Goal: Task Accomplishment & Management: Manage account settings

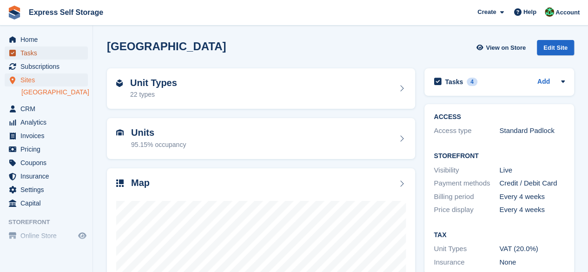
click at [23, 50] on span "Tasks" at bounding box center [48, 52] width 56 height 13
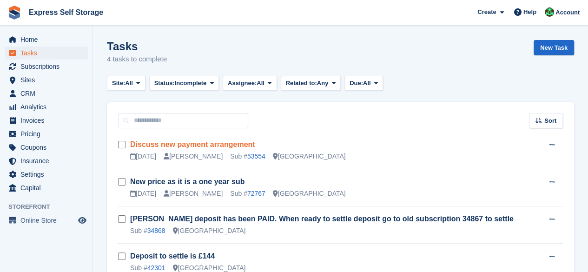
click at [196, 140] on link "Discuss new payment arrangement" at bounding box center [192, 144] width 125 height 8
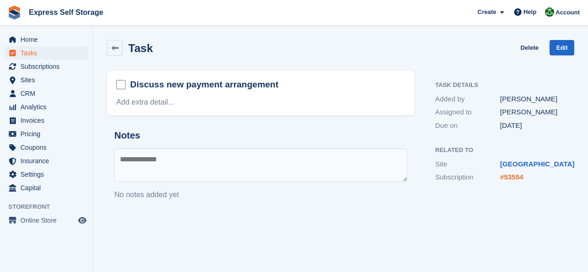
click at [515, 180] on link "#53554" at bounding box center [511, 177] width 23 height 8
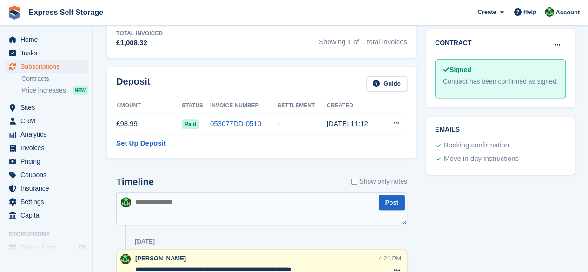
scroll to position [441, 0]
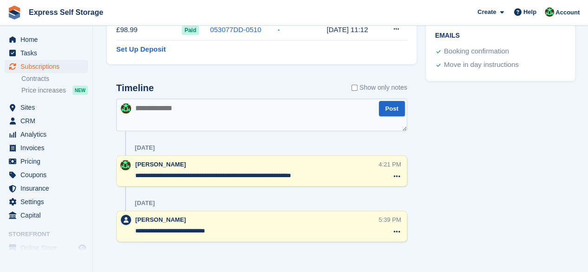
click at [331, 175] on textarea "**********" at bounding box center [256, 175] width 243 height 9
click at [394, 172] on icon at bounding box center [397, 175] width 7 height 7
click at [262, 164] on div "[PERSON_NAME]" at bounding box center [254, 164] width 239 height 9
click at [181, 174] on textarea "**********" at bounding box center [256, 175] width 243 height 9
click at [193, 172] on textarea "**********" at bounding box center [256, 175] width 243 height 9
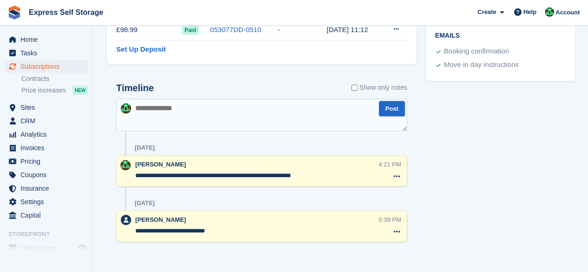
click at [374, 180] on div "**********" at bounding box center [256, 171] width 243 height 22
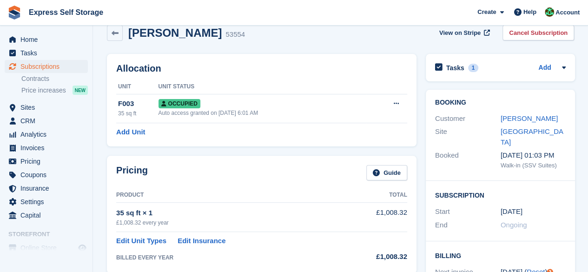
scroll to position [0, 0]
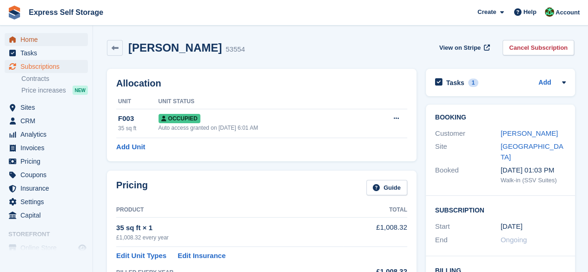
click at [38, 38] on span "Home" at bounding box center [48, 39] width 56 height 13
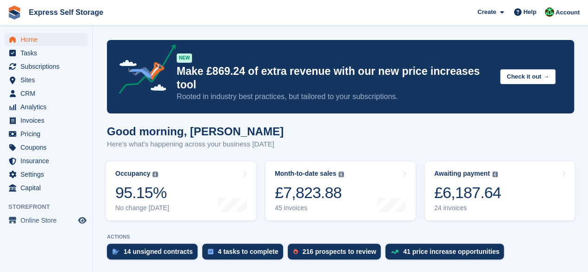
click at [361, 130] on div "Good morning, Shakiyra Here's what's happening across your business today" at bounding box center [340, 143] width 467 height 36
click at [31, 39] on span "Home" at bounding box center [48, 39] width 56 height 13
click at [459, 183] on div "£6,187.64" at bounding box center [467, 192] width 67 height 19
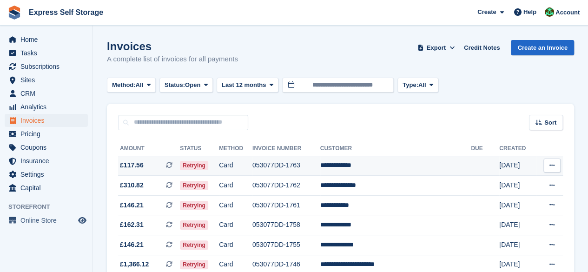
click at [320, 167] on td "053077DD-1763" at bounding box center [286, 166] width 68 height 20
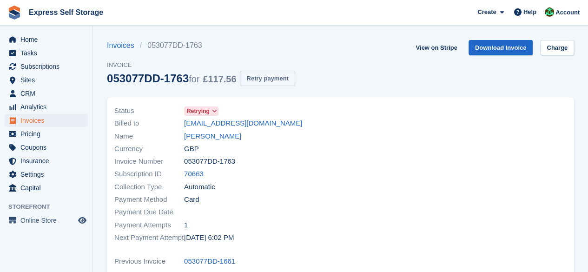
click at [254, 82] on button "Retry payment" at bounding box center [267, 78] width 55 height 15
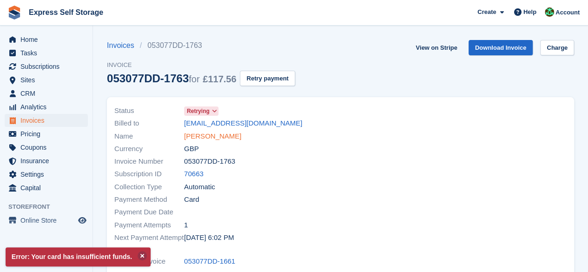
click at [210, 137] on link "Paul Pattison" at bounding box center [212, 136] width 57 height 11
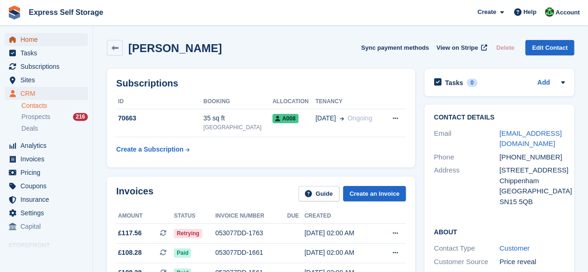
click at [45, 36] on span "Home" at bounding box center [48, 39] width 56 height 13
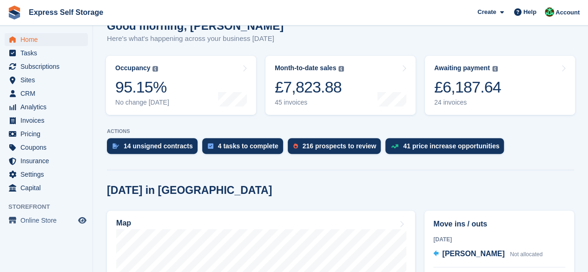
scroll to position [46, 0]
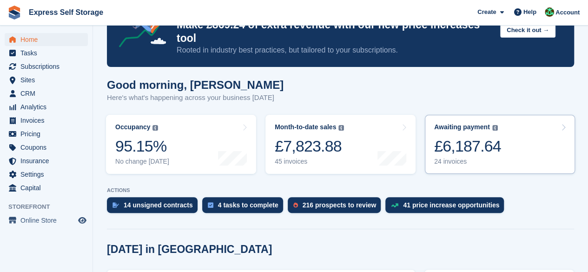
click at [442, 139] on div "£6,187.64" at bounding box center [467, 146] width 67 height 19
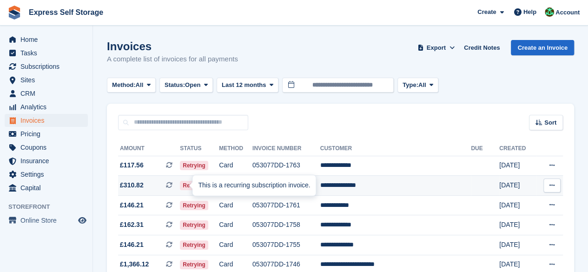
click at [177, 181] on span at bounding box center [173, 184] width 14 height 7
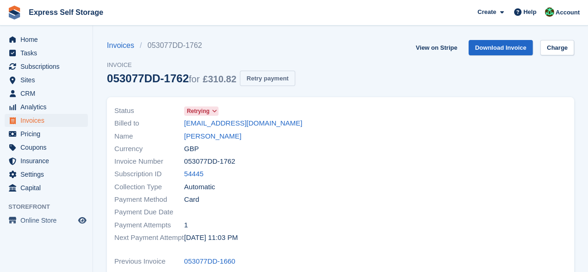
click at [281, 80] on button "Retry payment" at bounding box center [267, 78] width 55 height 15
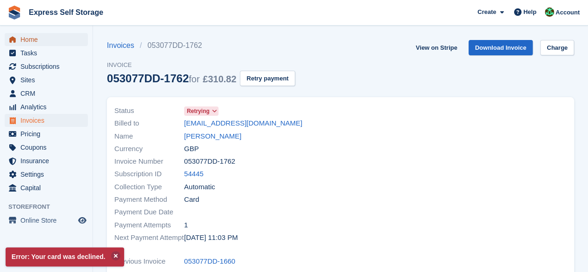
click at [65, 41] on span "Home" at bounding box center [48, 39] width 56 height 13
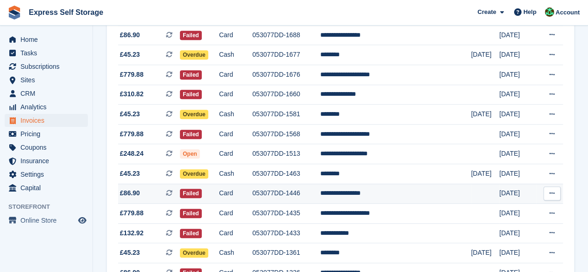
scroll to position [223, 0]
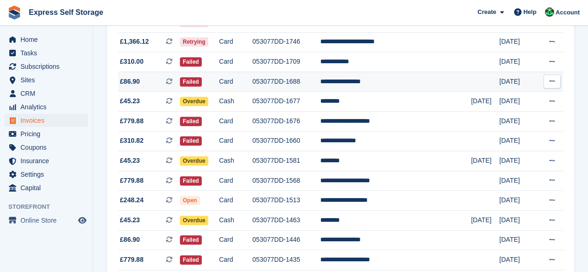
click at [168, 83] on span "£86.90 This is a recurring subscription invoice." at bounding box center [149, 82] width 62 height 10
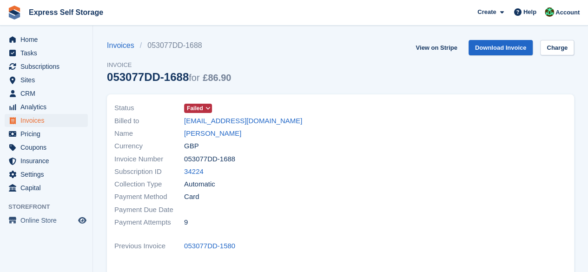
drag, startPoint x: 0, startPoint y: 0, endPoint x: 200, endPoint y: 105, distance: 226.0
click at [200, 105] on span "Failed" at bounding box center [195, 108] width 16 height 8
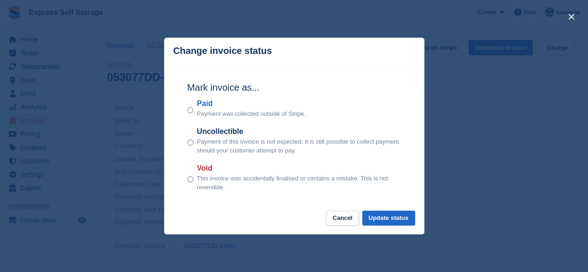
click at [462, 105] on div "close" at bounding box center [294, 136] width 588 height 272
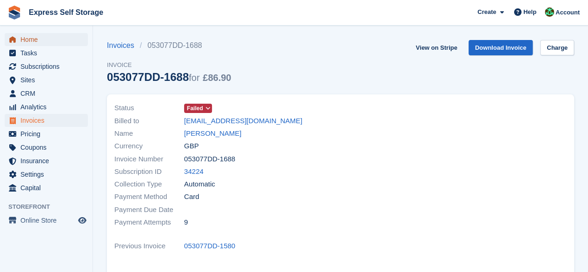
click at [47, 39] on span "Home" at bounding box center [48, 39] width 56 height 13
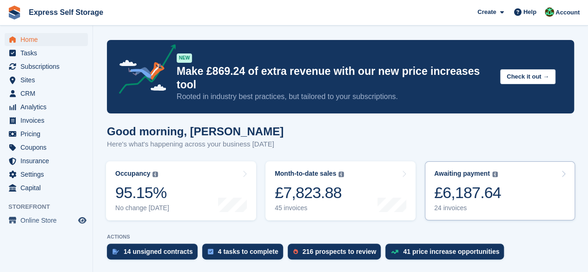
click at [452, 204] on div "24 invoices" at bounding box center [467, 208] width 67 height 8
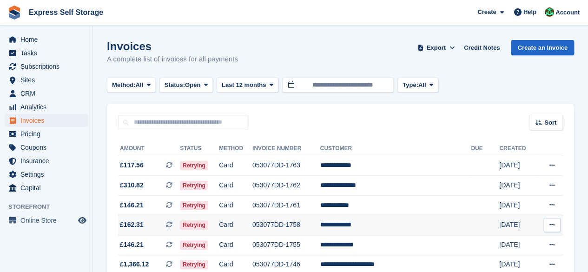
click at [172, 222] on icon at bounding box center [169, 224] width 7 height 7
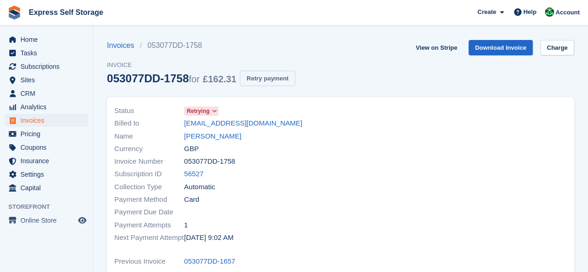
click at [285, 79] on button "Retry payment" at bounding box center [267, 78] width 55 height 15
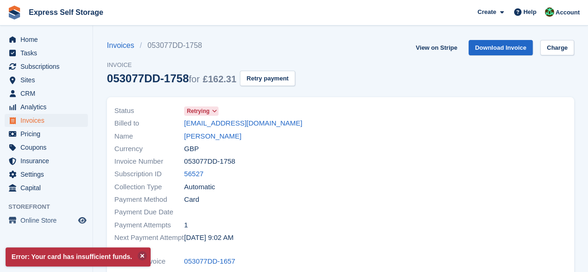
click at [44, 32] on div "Home Tasks Subscriptions Subscriptions Subscriptions Contracts Price increases …" at bounding box center [46, 111] width 92 height 165
click at [46, 37] on span "Home" at bounding box center [48, 39] width 56 height 13
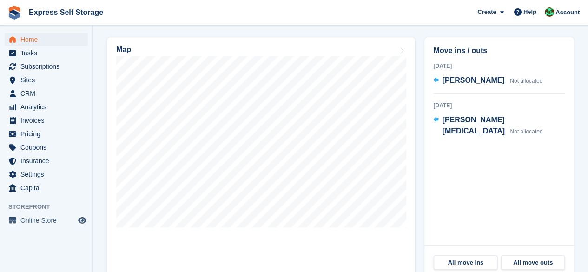
scroll to position [279, 0]
